Goal: Transaction & Acquisition: Subscribe to service/newsletter

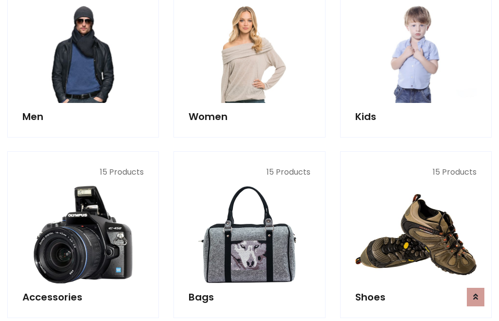
scroll to position [707, 0]
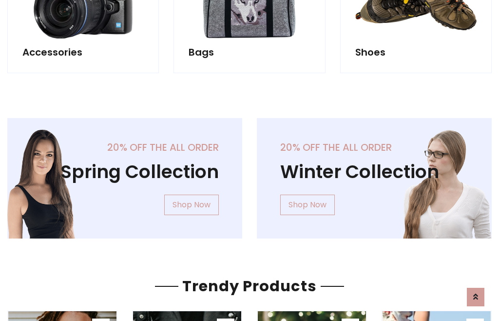
click at [249, 174] on div "20% off the all order Winter Collection Shop Now" at bounding box center [373, 186] width 249 height 136
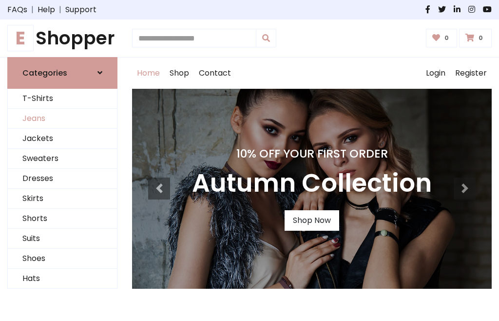
click at [62, 118] on link "Jeans" at bounding box center [62, 119] width 109 height 20
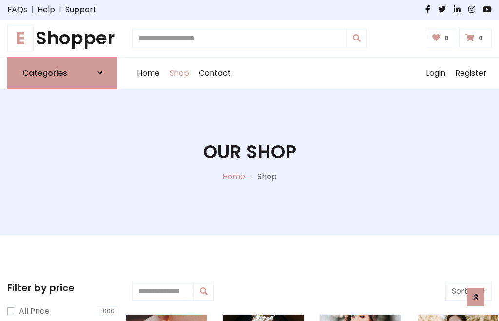
scroll to position [307, 0]
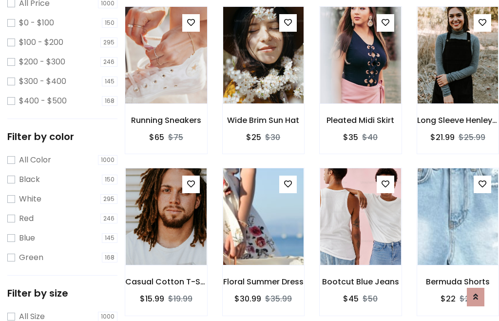
click at [166, 76] on img at bounding box center [165, 55] width 97 height 234
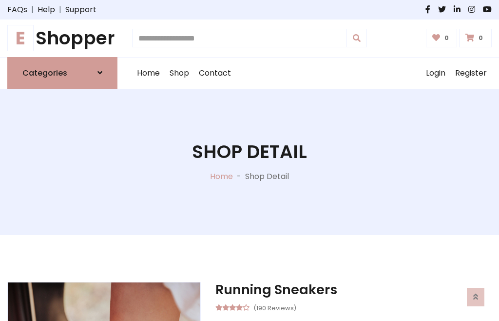
scroll to position [105, 0]
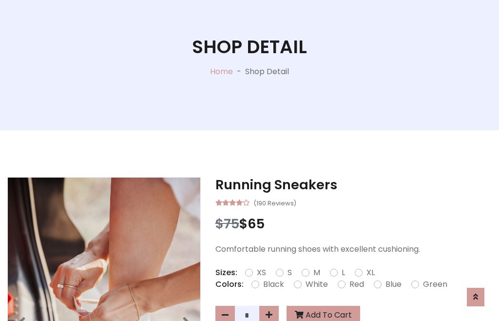
click at [355, 284] on label "Red" at bounding box center [356, 284] width 15 height 12
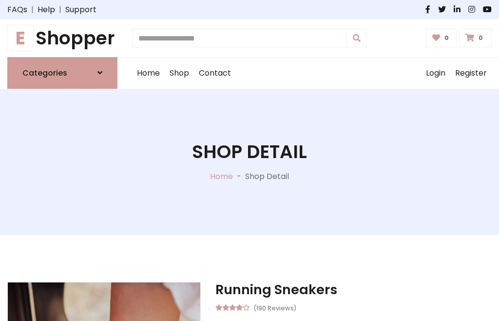
click at [249, 160] on h1 "Shop Detail" at bounding box center [249, 152] width 115 height 22
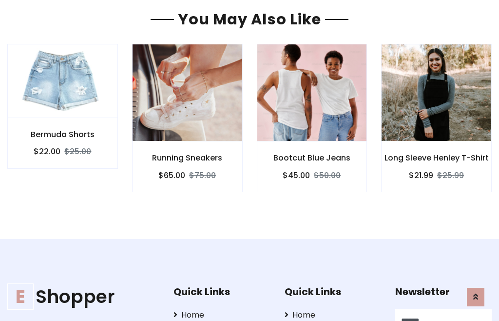
type input "******"
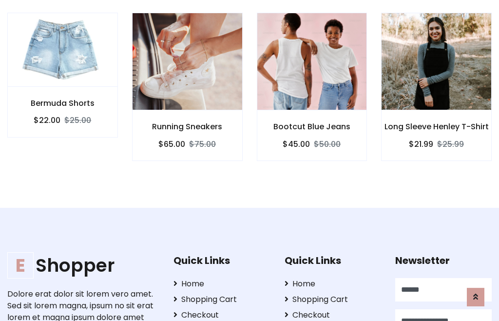
scroll to position [0, 0]
type input "**********"
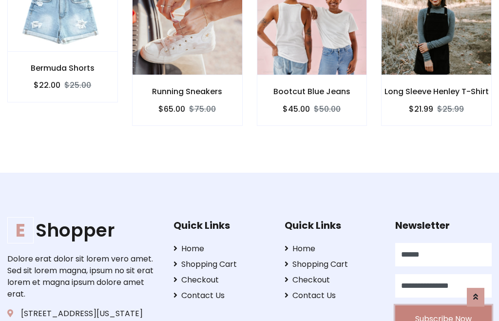
scroll to position [882, 0]
